Goal: Information Seeking & Learning: Learn about a topic

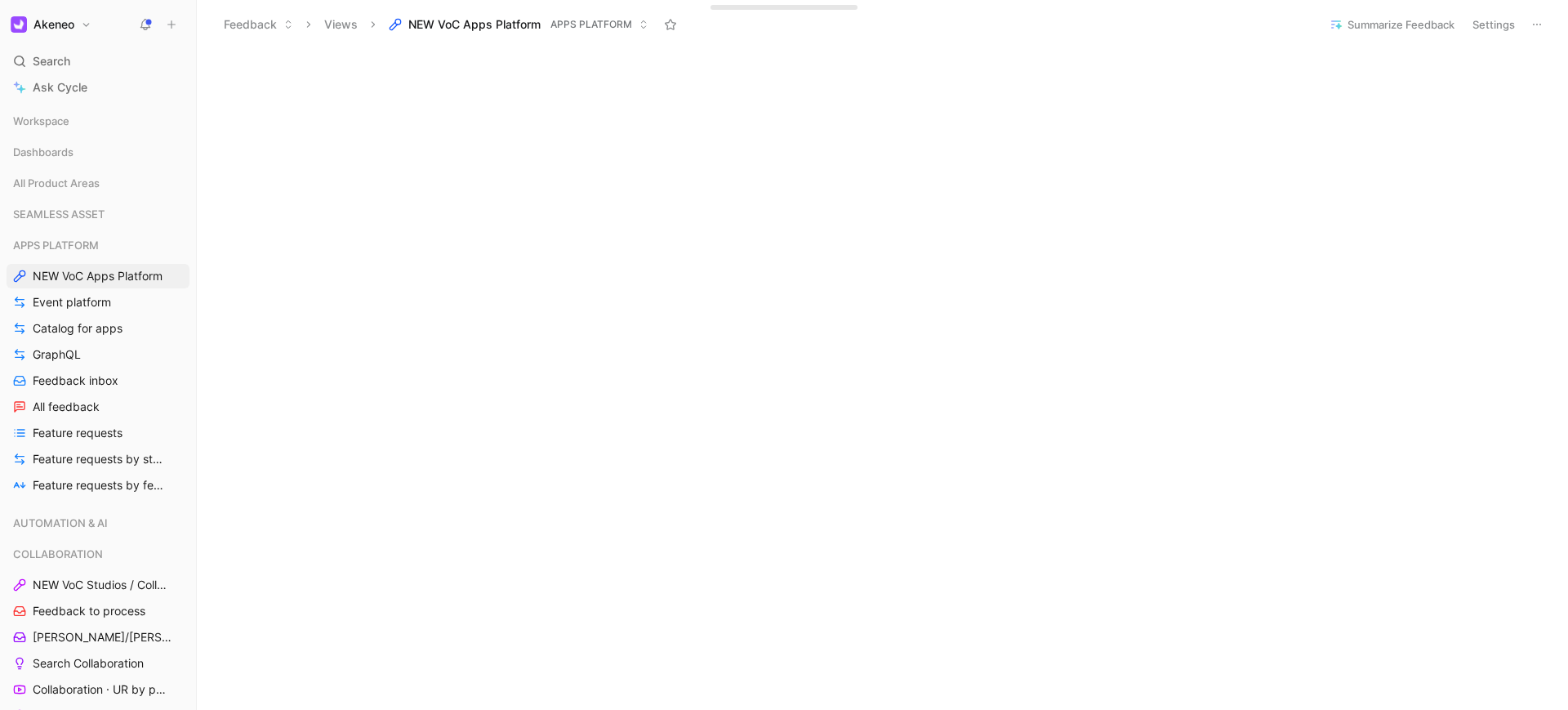
scroll to position [441, 0]
click at [84, 302] on span "Event platform" at bounding box center [71, 302] width 78 height 17
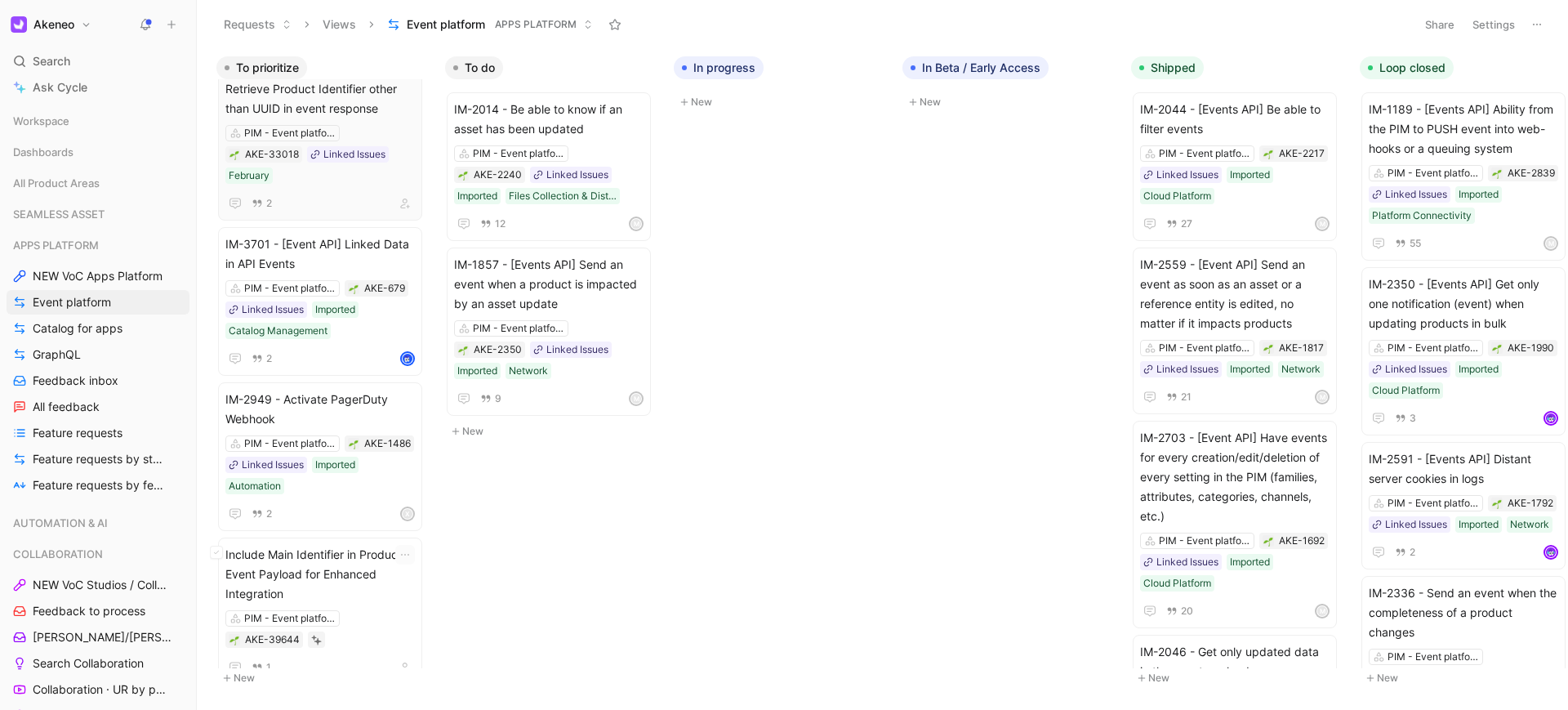
scroll to position [1176, 0]
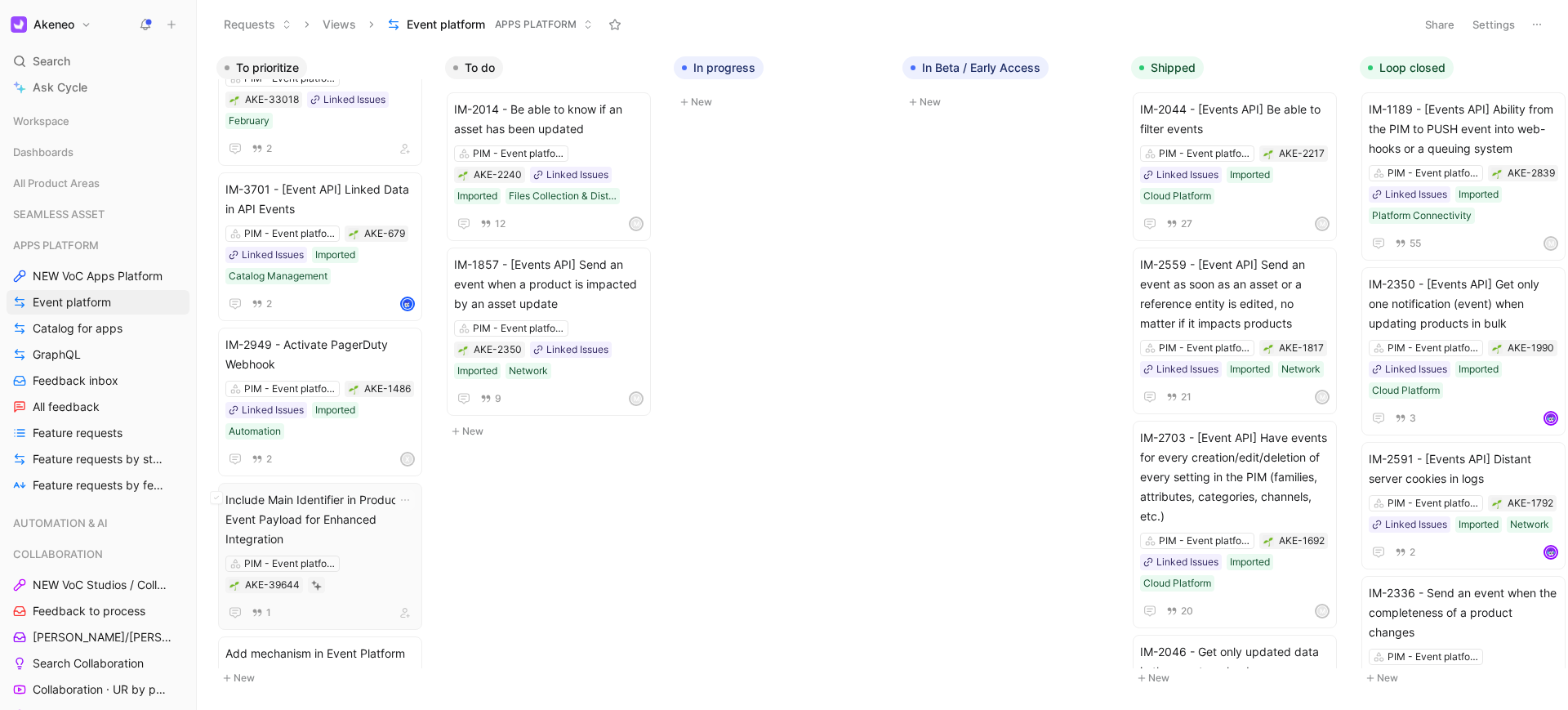
click at [364, 537] on span "Include Main Identifier in Product Event Payload for Enhanced Integration" at bounding box center [320, 519] width 189 height 59
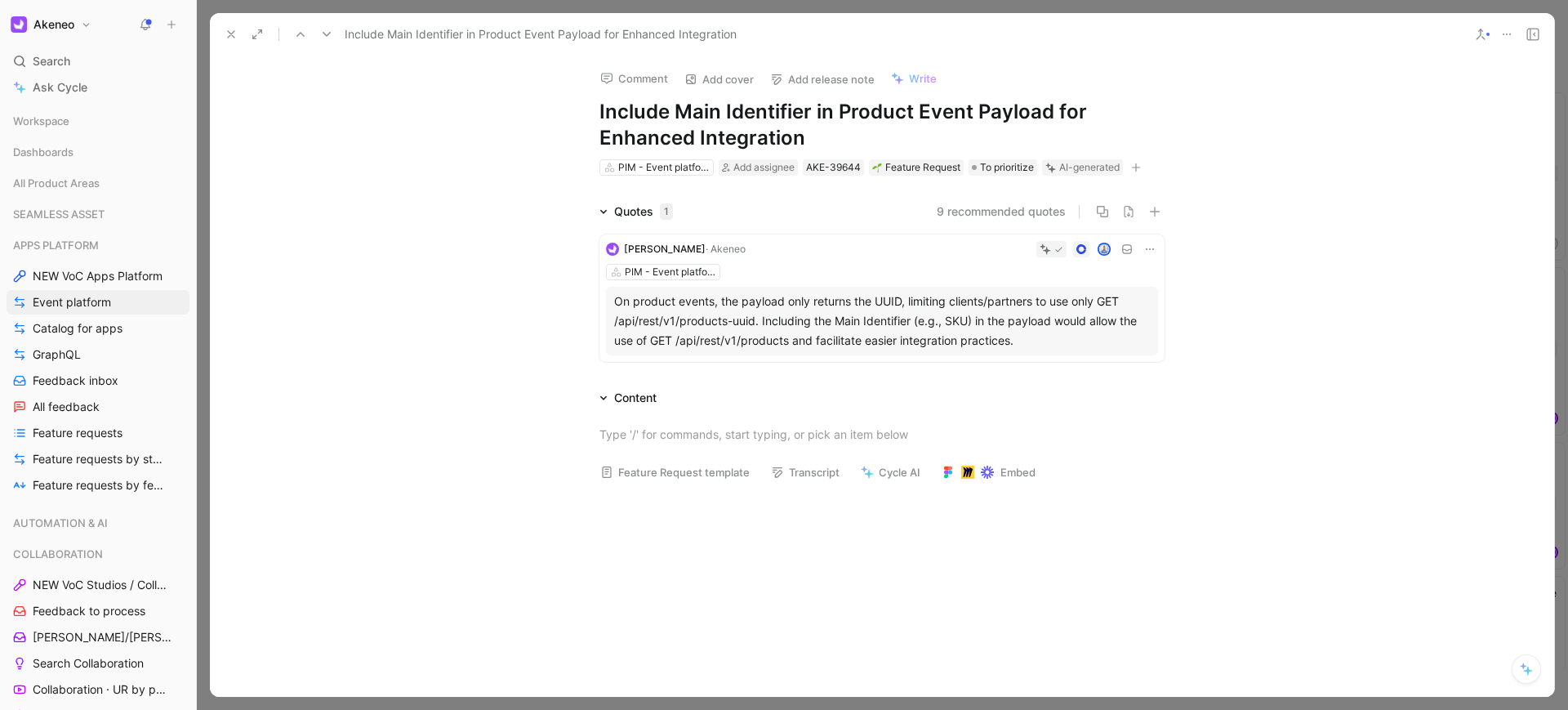
click at [1504, 35] on icon at bounding box center [1506, 34] width 13 height 13
click at [1466, 95] on div "Copy link" at bounding box center [1470, 93] width 81 height 19
click at [821, 320] on div "On product events, the payload only returns the UUID, limiting clients/partners…" at bounding box center [882, 321] width 536 height 59
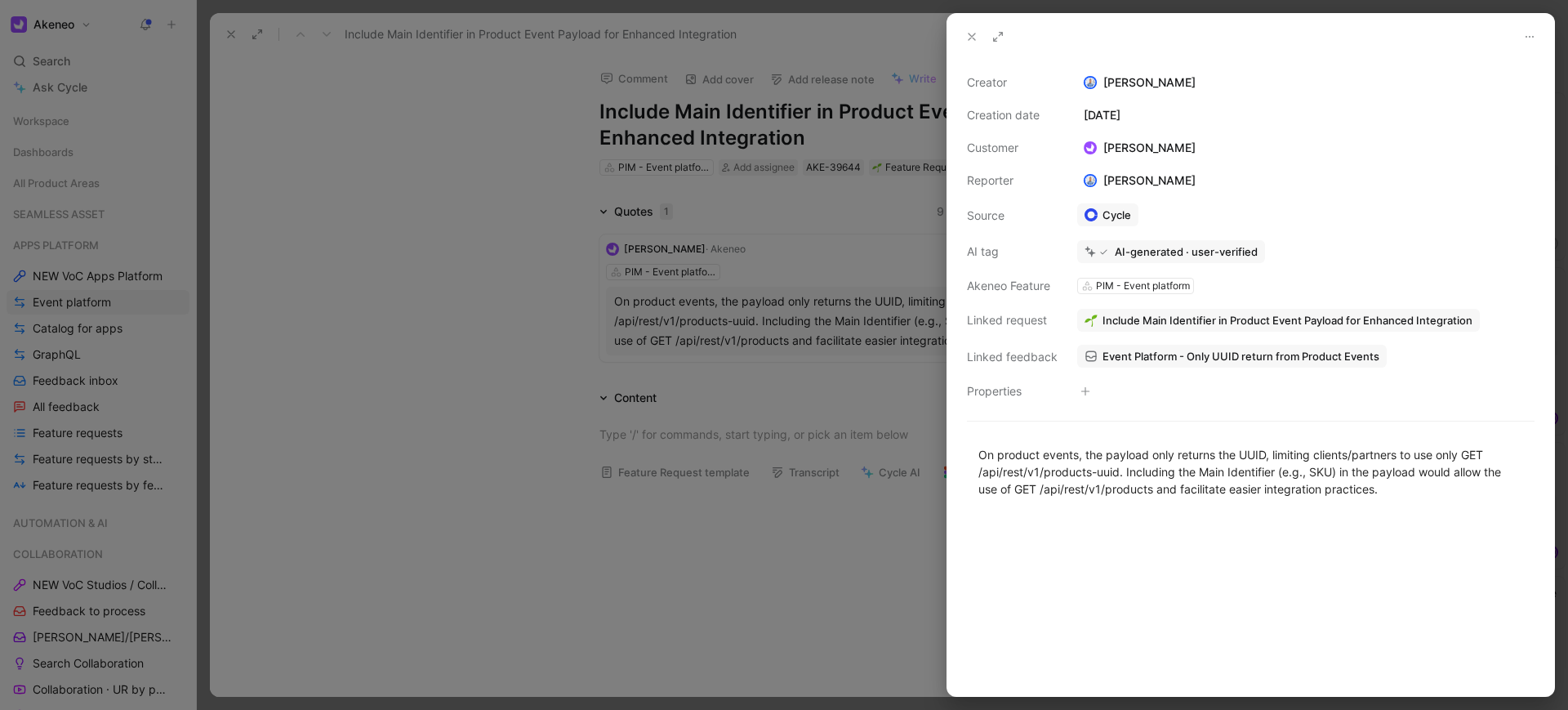
click at [973, 39] on icon at bounding box center [971, 36] width 13 height 13
